Goal: Check status: Check status

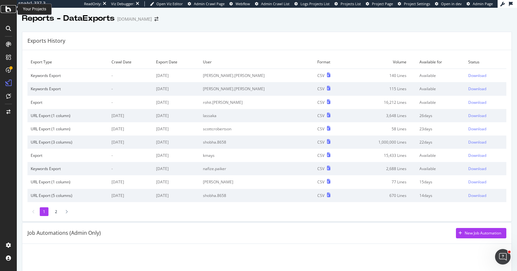
click at [10, 10] on icon at bounding box center [8, 9] width 6 height 8
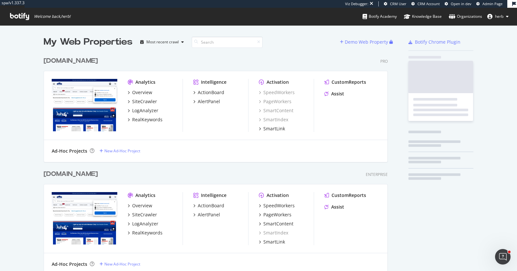
scroll to position [265, 349]
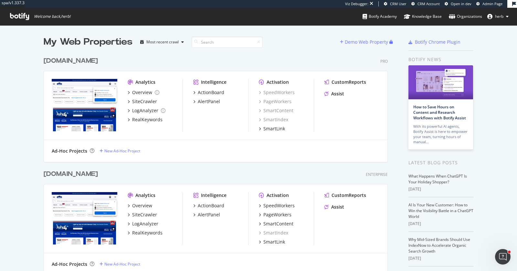
click at [93, 59] on div "[DOMAIN_NAME]" at bounding box center [71, 60] width 54 height 9
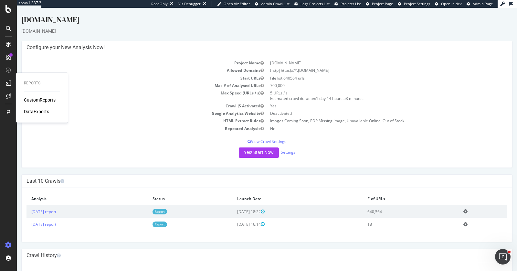
click at [33, 111] on div "DataExports" at bounding box center [36, 111] width 25 height 6
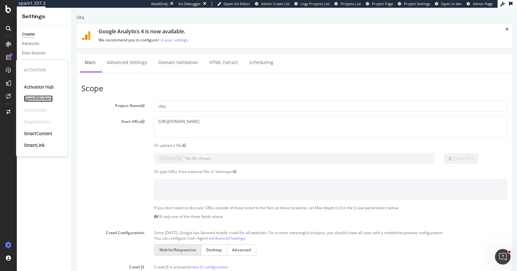
click at [31, 97] on div "SpeedWorkers" at bounding box center [38, 98] width 29 height 6
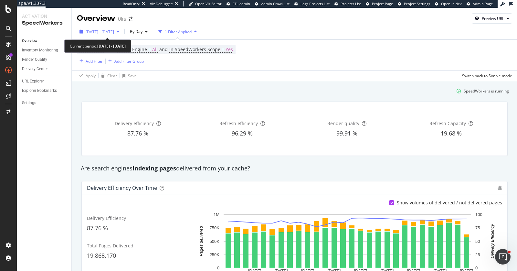
click at [97, 31] on span "2025 Aug. 1st - Aug. 28th" at bounding box center [100, 31] width 28 height 5
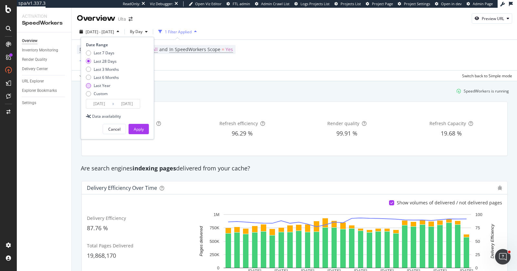
click at [104, 83] on div "Last Year" at bounding box center [102, 85] width 17 height 5
type input "2024/08/29"
click at [135, 128] on div "Apply" at bounding box center [139, 128] width 10 height 5
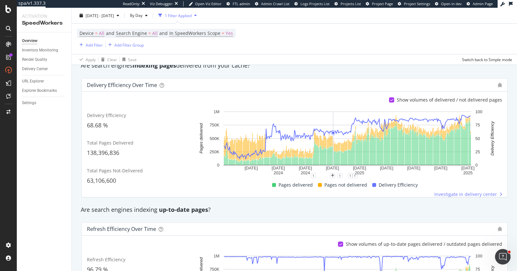
scroll to position [102, 0]
click at [305, 208] on div "Are search engines indexing up-to-date pages ?" at bounding box center [294, 210] width 434 height 8
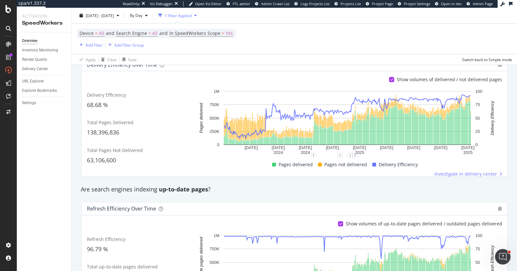
scroll to position [112, 0]
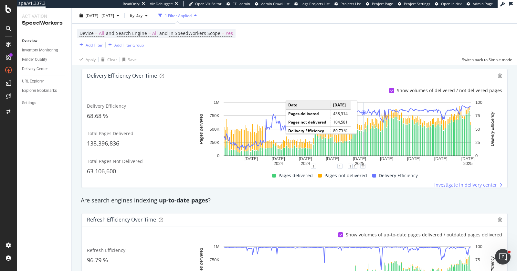
click at [409, 184] on div "Investigate in delivery center" at bounding box center [346, 184] width 309 height 6
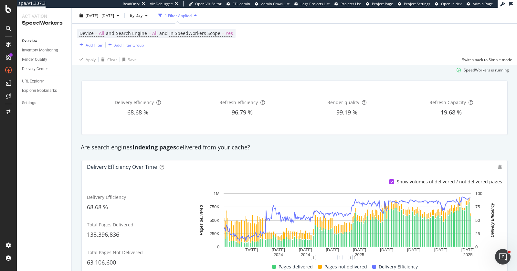
scroll to position [0, 0]
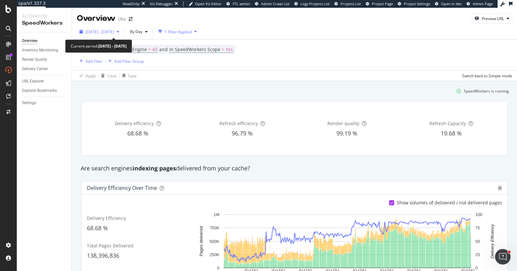
click at [114, 31] on span "2024 Aug. 29th - 2025 Aug. 28th" at bounding box center [100, 31] width 28 height 5
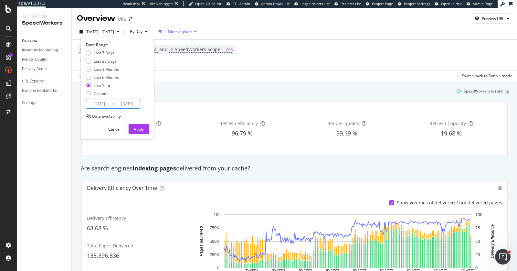
click at [95, 102] on input "2024/08/29" at bounding box center [99, 103] width 26 height 9
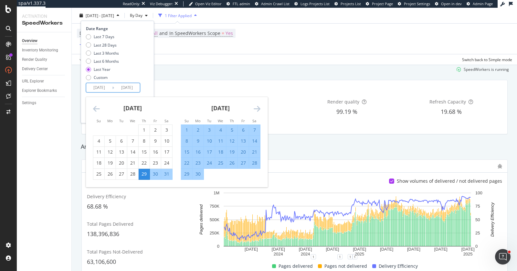
scroll to position [23, 0]
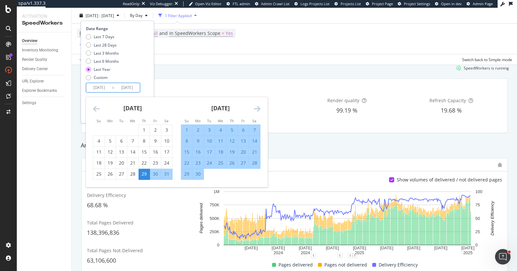
click at [272, 79] on div "Delivery efficiency 68.68 % Refresh efficiency 96.79 % Render quality 99.19 % R…" at bounding box center [294, 106] width 425 height 54
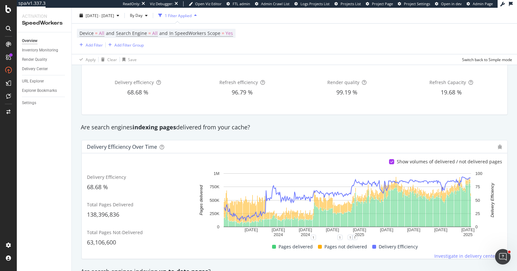
scroll to position [43, 0]
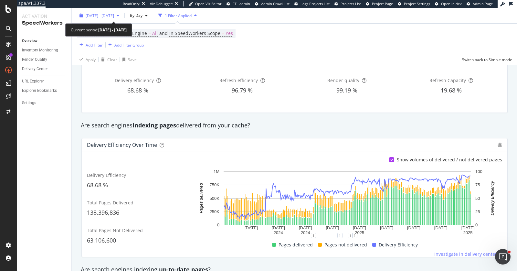
click at [104, 14] on span "2024 Aug. 29th - 2025 Aug. 28th" at bounding box center [100, 15] width 28 height 5
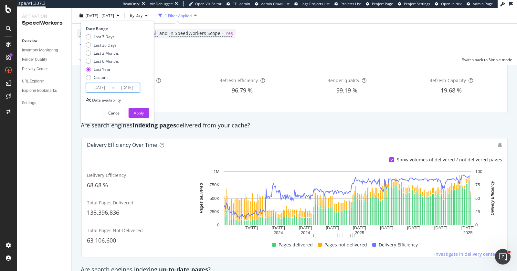
click at [106, 86] on input "2024/08/29" at bounding box center [99, 87] width 26 height 9
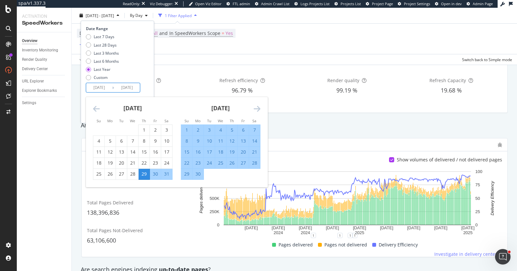
click at [95, 108] on icon "Move backward to switch to the previous month." at bounding box center [96, 109] width 7 height 8
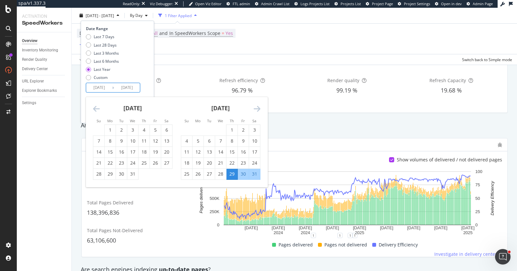
click at [95, 108] on icon "Move backward to switch to the previous month." at bounding box center [96, 109] width 7 height 8
click at [97, 109] on icon "Move backward to switch to the previous month." at bounding box center [96, 109] width 7 height 8
click at [98, 108] on icon "Move backward to switch to the previous month." at bounding box center [96, 109] width 7 height 8
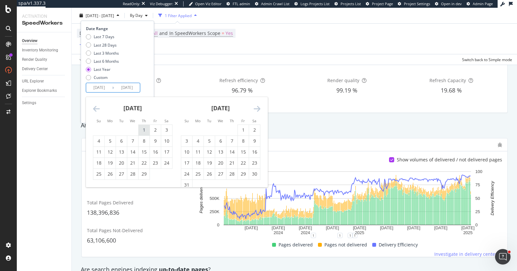
click at [144, 128] on div "1" at bounding box center [144, 130] width 11 height 6
type input "2024/02/01"
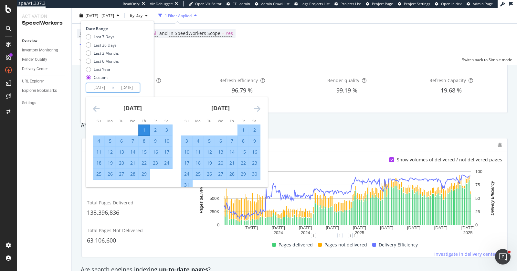
click at [149, 88] on div "Date Range Last 7 Days Last 28 Days Last 3 Months Last 6 Months Last Year Custo…" at bounding box center [117, 72] width 73 height 102
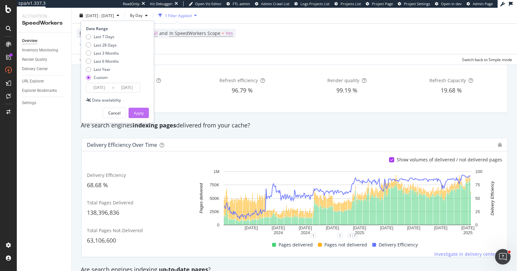
click at [141, 112] on div "Apply" at bounding box center [139, 112] width 10 height 5
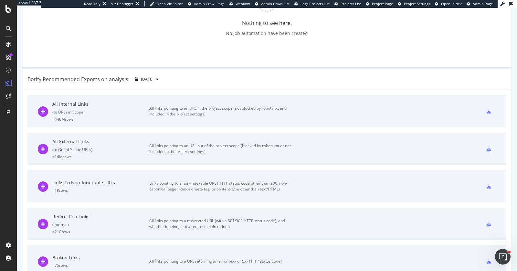
scroll to position [164, 0]
